Goal: Task Accomplishment & Management: Use online tool/utility

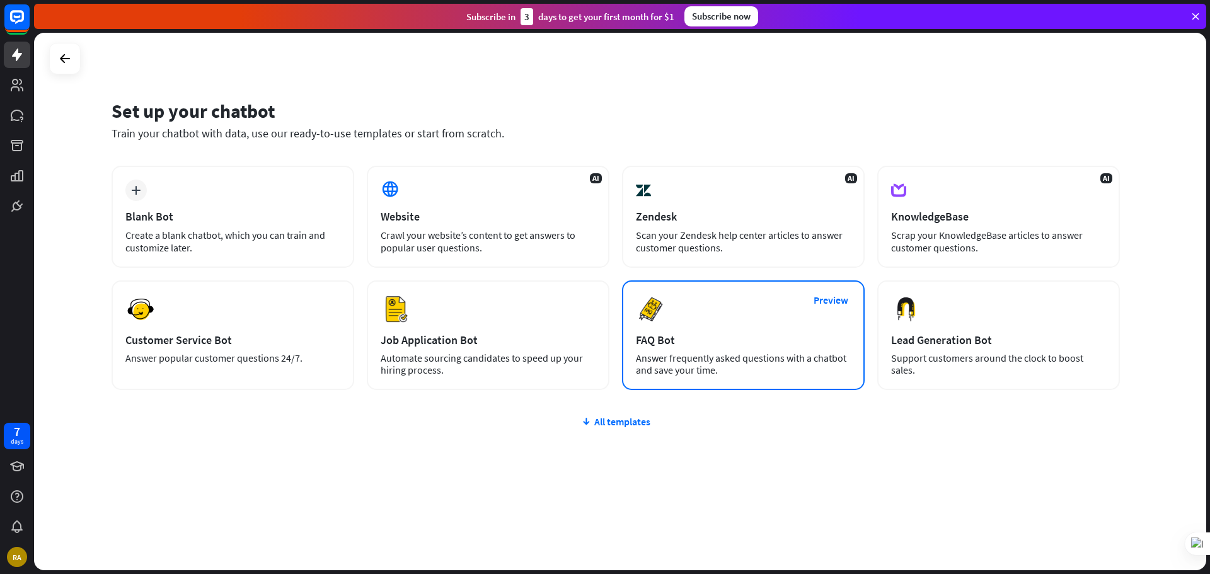
click at [658, 310] on img at bounding box center [651, 309] width 30 height 30
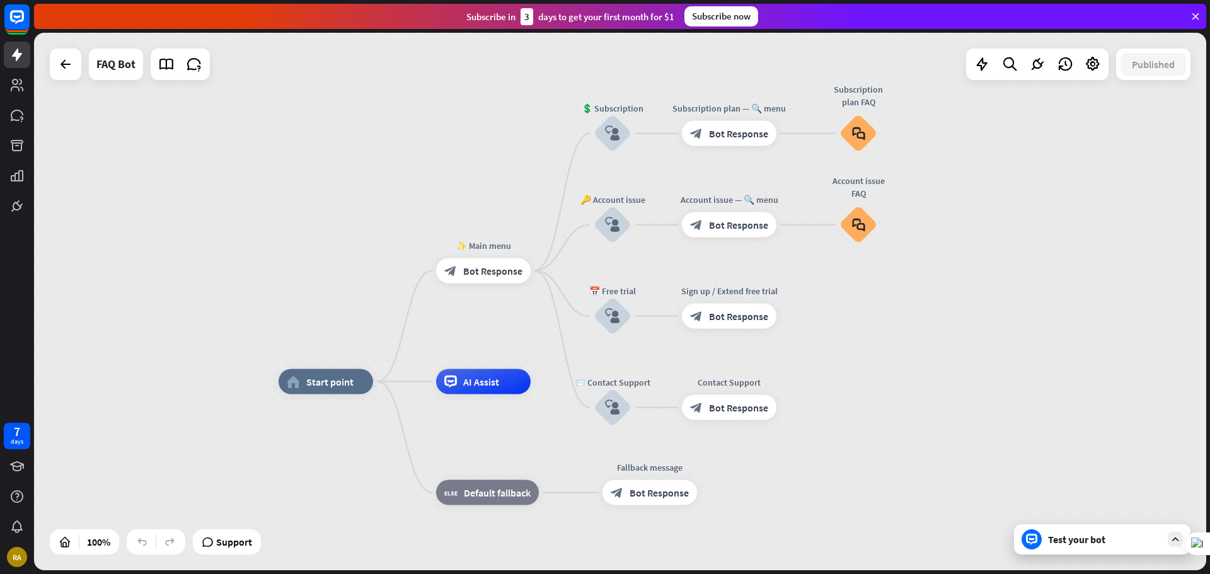
drag, startPoint x: 438, startPoint y: 149, endPoint x: 449, endPoint y: 229, distance: 80.6
click at [449, 229] on div "home_2 Start point ✨ Main menu block_bot_response Bot Response 💲 Subscription b…" at bounding box center [620, 301] width 1172 height 537
click at [339, 389] on div "home_2 Start point" at bounding box center [325, 381] width 94 height 25
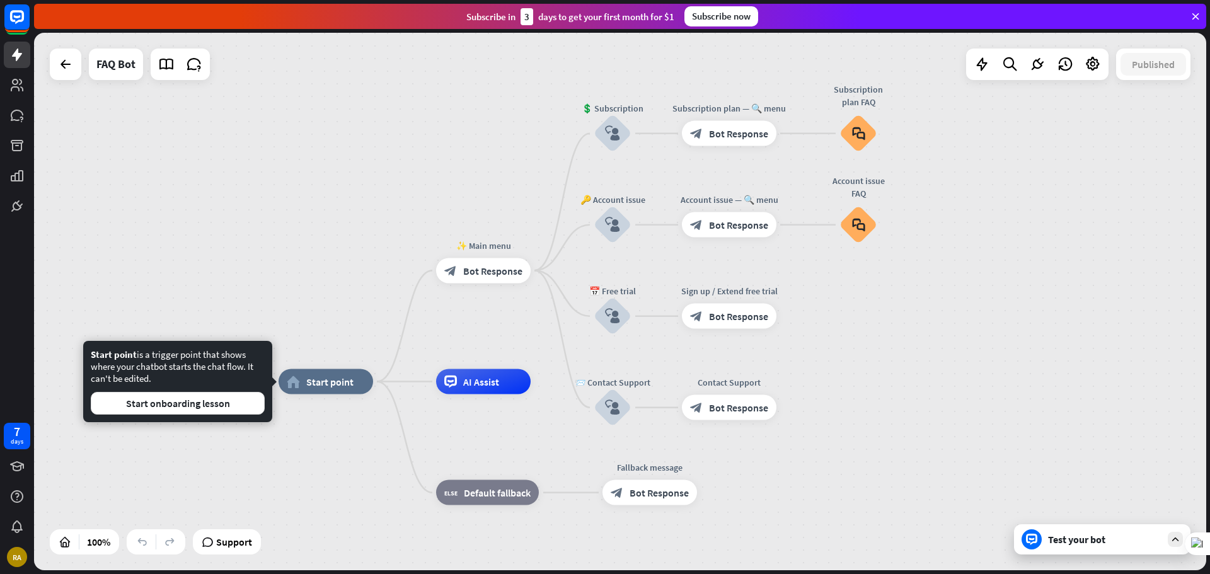
click at [1090, 540] on div "Test your bot" at bounding box center [1104, 539] width 113 height 13
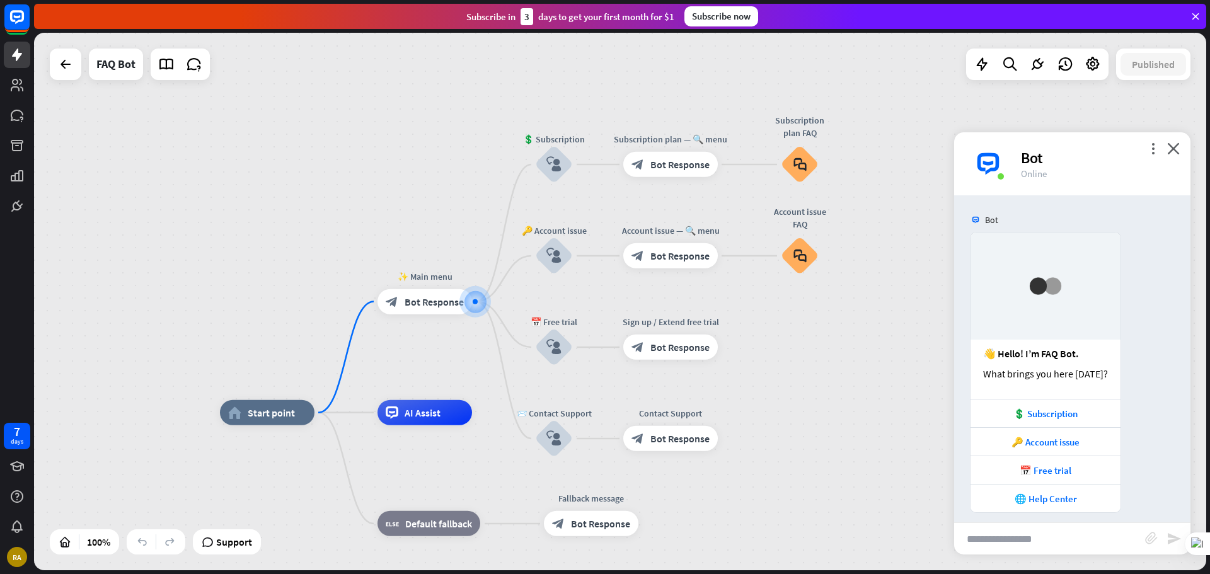
scroll to position [9, 0]
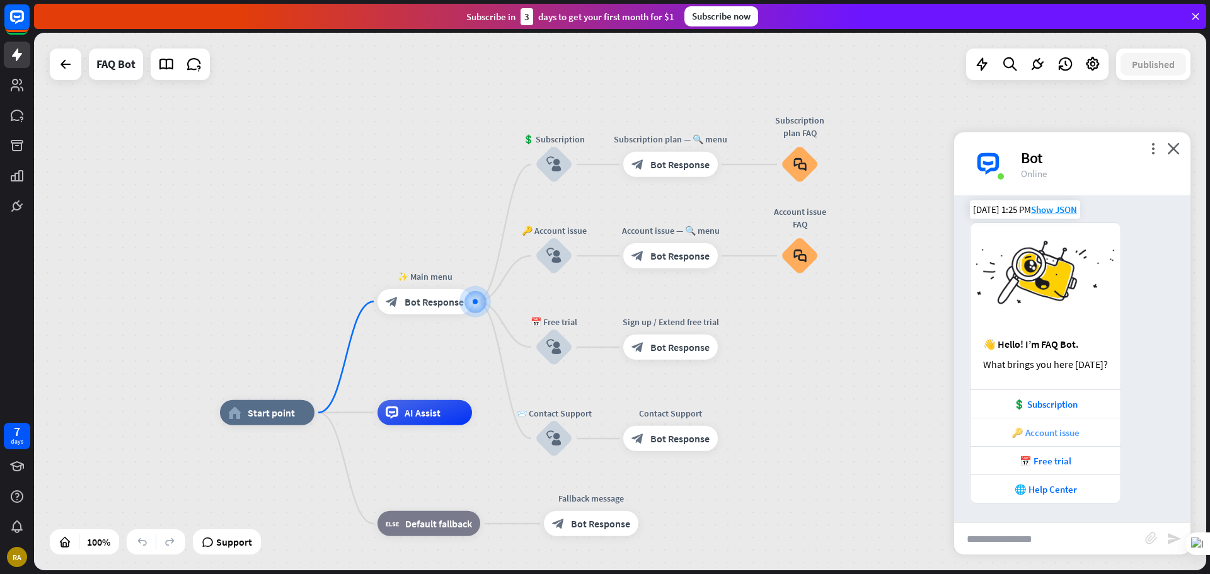
click at [1034, 434] on div "🔑 Account issue" at bounding box center [1044, 432] width 137 height 12
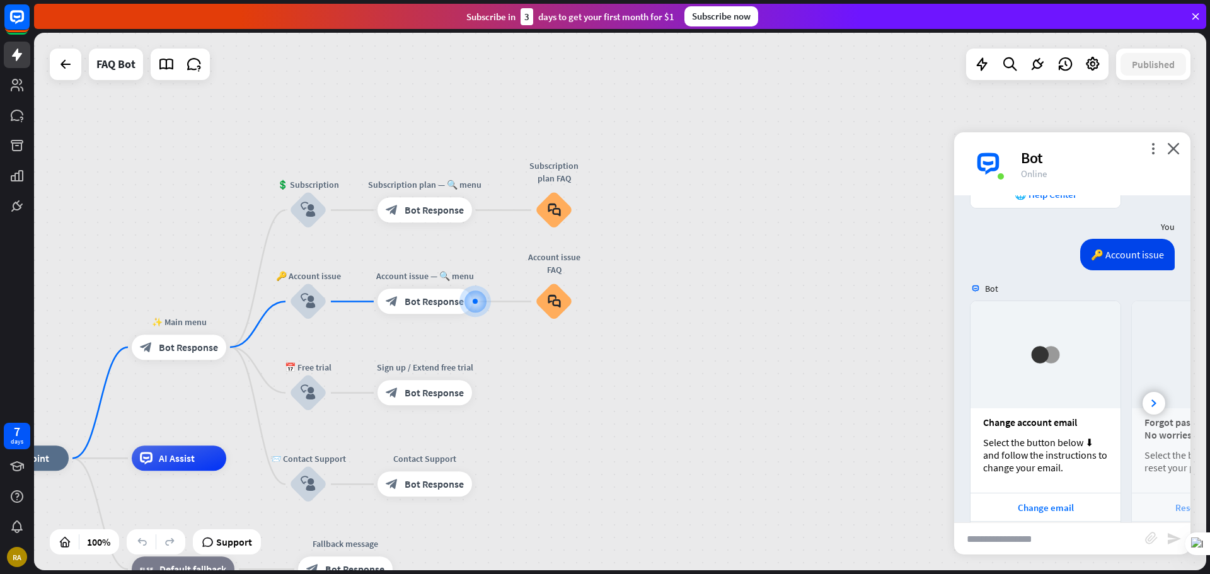
scroll to position [351, 0]
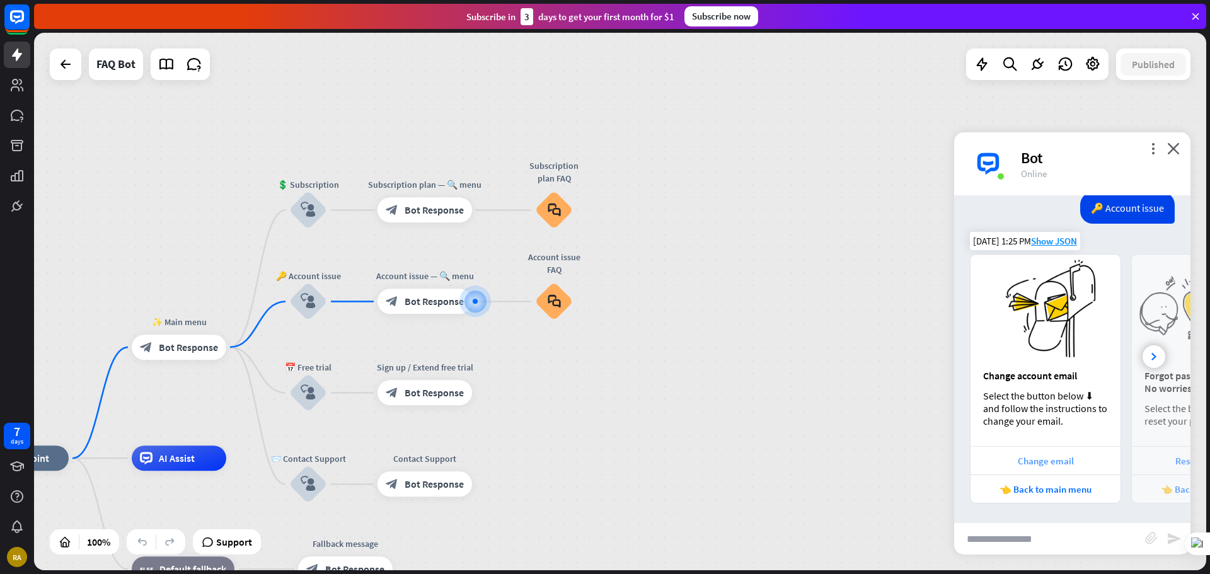
click at [1037, 457] on div "Change email" at bounding box center [1044, 461] width 137 height 12
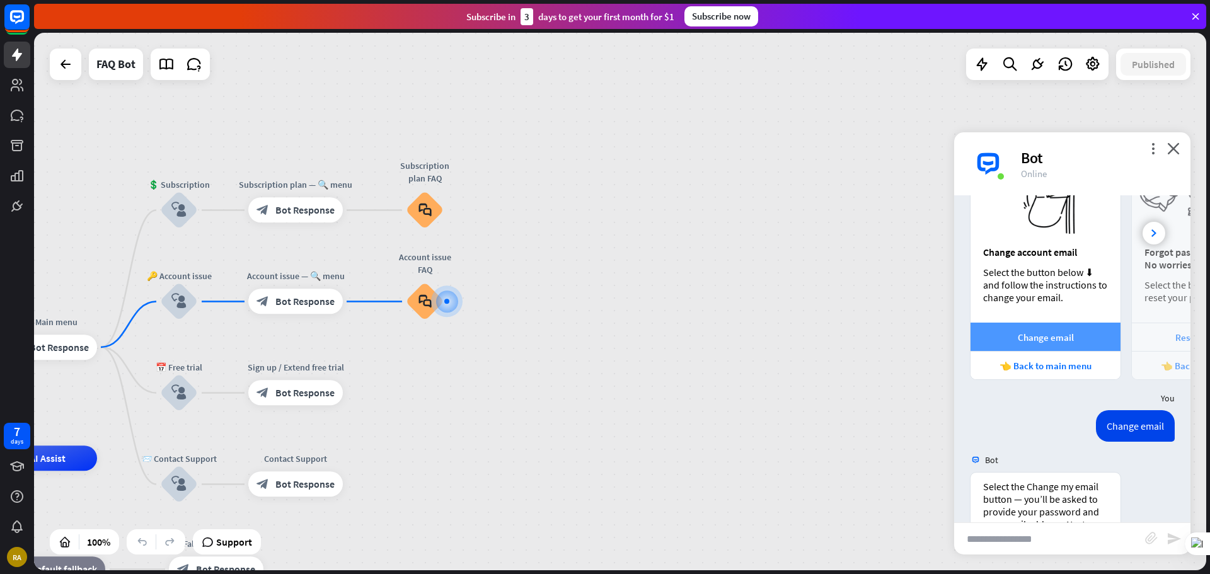
scroll to position [666, 0]
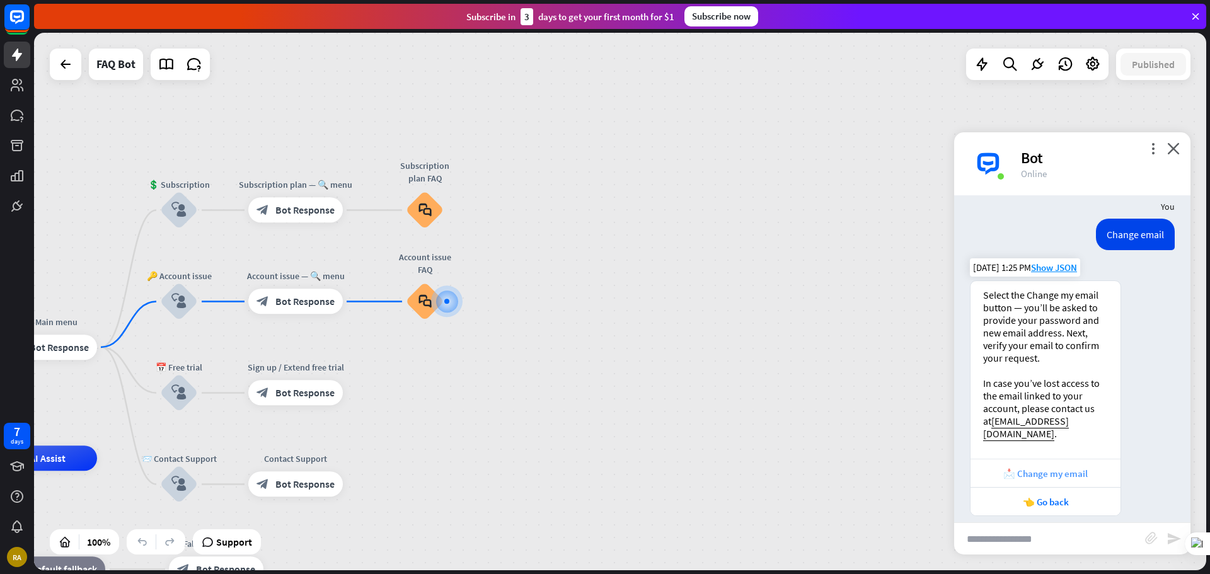
click at [1052, 471] on div "📩 Change my email" at bounding box center [1045, 473] width 150 height 28
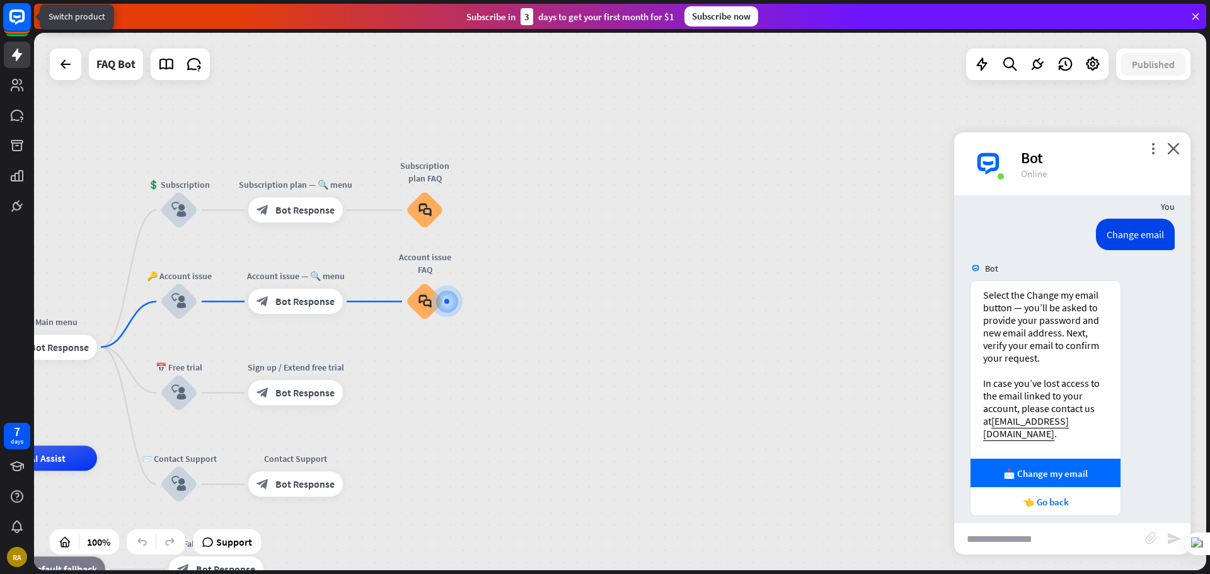
click at [15, 12] on icon at bounding box center [16, 16] width 15 height 15
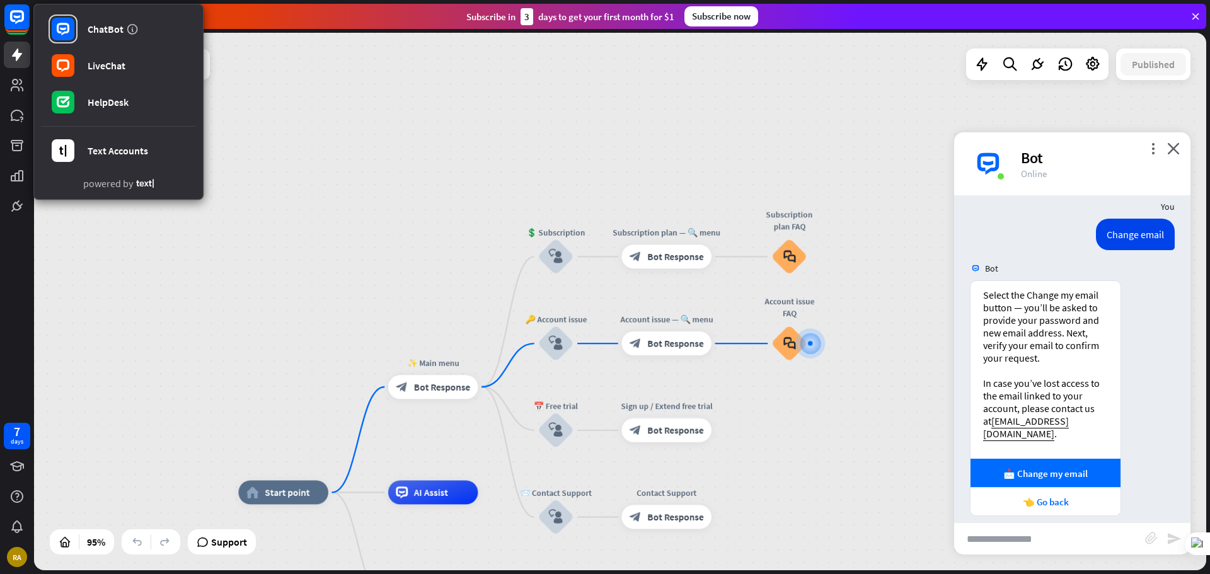
drag, startPoint x: 385, startPoint y: 369, endPoint x: 750, endPoint y: 408, distance: 366.8
click at [750, 408] on div "home_2 Start point ✨ Main menu block_bot_response Bot Response 💲 Subscription b…" at bounding box center [620, 301] width 1172 height 537
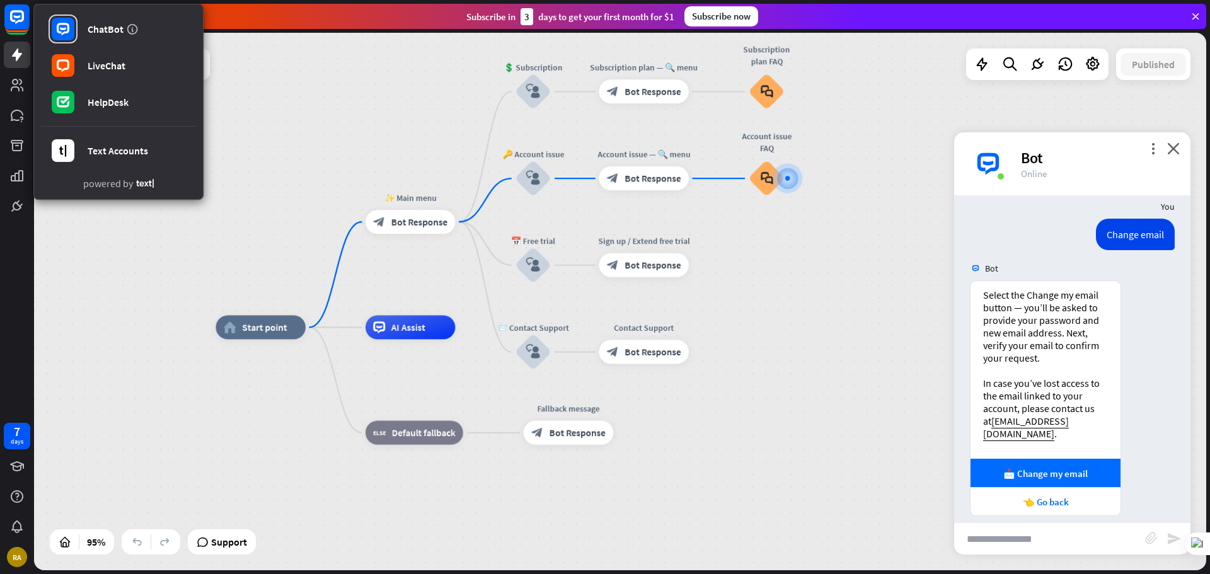
drag, startPoint x: 354, startPoint y: 383, endPoint x: 323, endPoint y: 202, distance: 184.0
click at [328, 201] on div "home_2 Start point ✨ Main menu block_bot_response Bot Response 💲 Subscription b…" at bounding box center [620, 301] width 1172 height 537
